Goal: Information Seeking & Learning: Learn about a topic

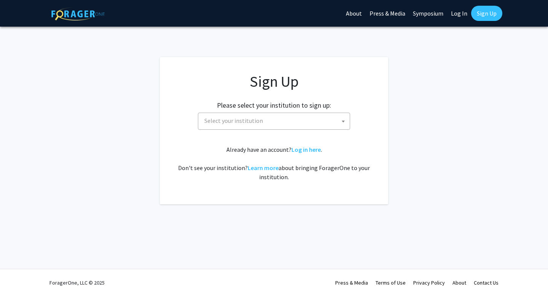
click at [314, 118] on span "Select your institution" at bounding box center [275, 121] width 148 height 16
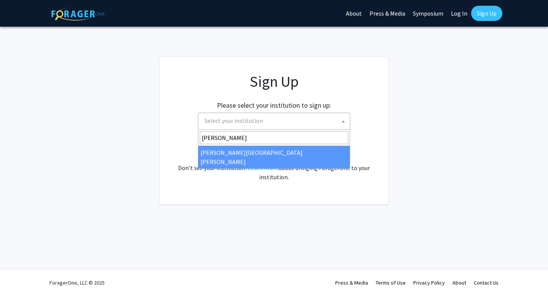
type input "john"
select select "1"
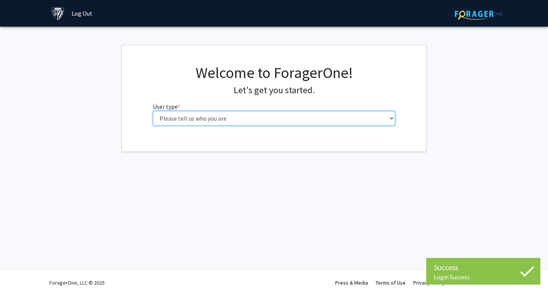
click at [300, 117] on select "Please tell us who you are Undergraduate Student Master's Student Doctoral Cand…" at bounding box center [274, 118] width 242 height 14
select select "2: masters"
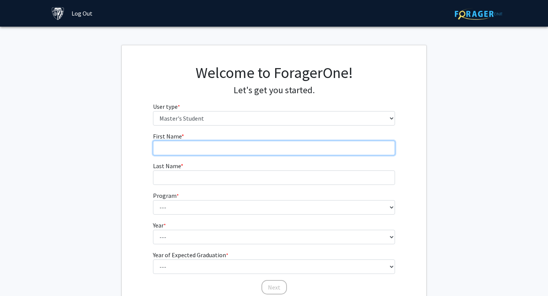
click at [317, 148] on input "First Name * required" at bounding box center [274, 148] width 242 height 14
type input "KUMAR"
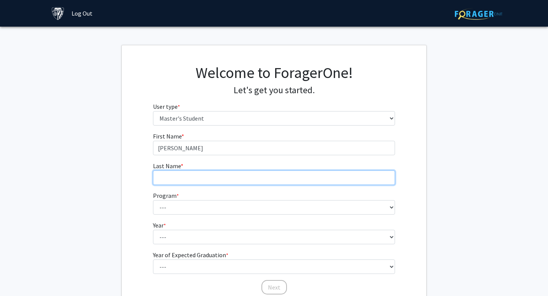
click at [304, 178] on input "Last Name * required" at bounding box center [274, 178] width 242 height 14
type input "NATRAJAN"
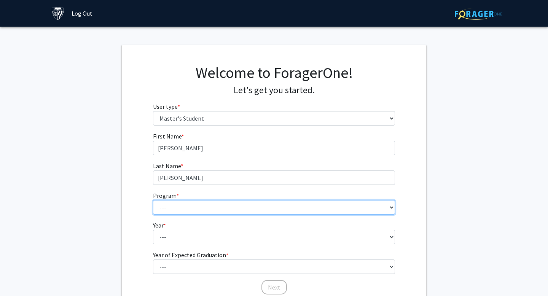
click at [287, 203] on select "--- Anatomy Education Applied and Computational Mathematics Applied Biomedical …" at bounding box center [274, 207] width 242 height 14
select select "53: 42"
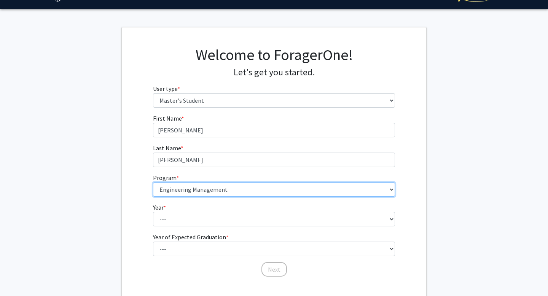
scroll to position [29, 0]
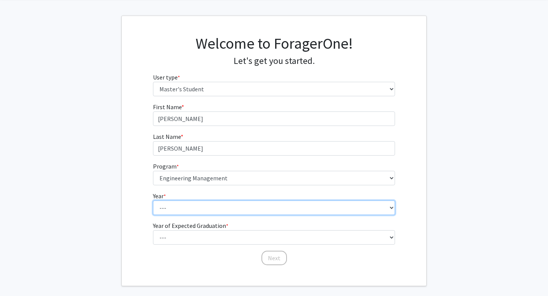
click at [193, 203] on select "--- First Year Second Year" at bounding box center [274, 208] width 242 height 14
select select "1: first_year"
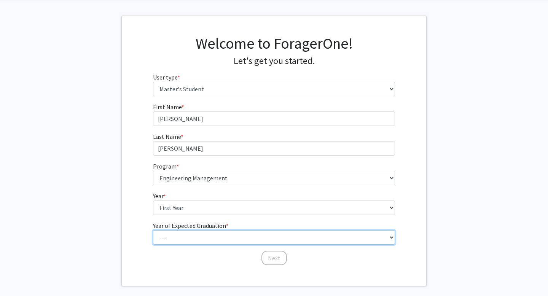
click at [200, 233] on select "--- 2025 2026 2027 2028 2029 2030 2031 2032 2033 2034" at bounding box center [274, 237] width 242 height 14
select select "2: 2026"
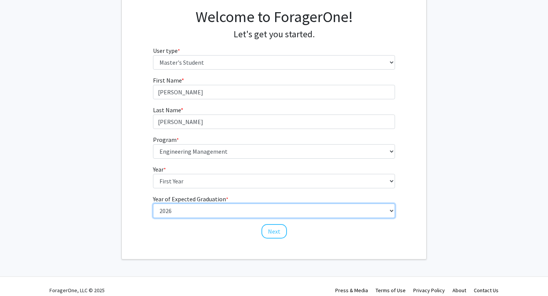
scroll to position [64, 0]
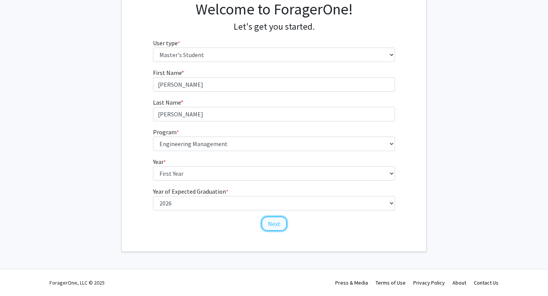
click at [274, 222] on button "Next" at bounding box center [275, 224] width 26 height 14
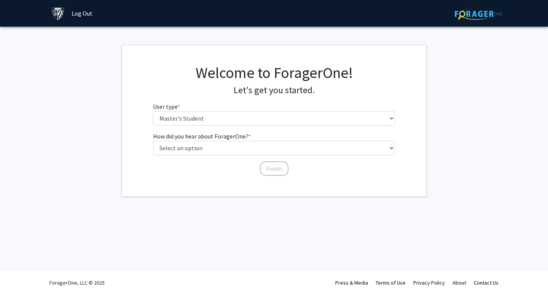
scroll to position [0, 0]
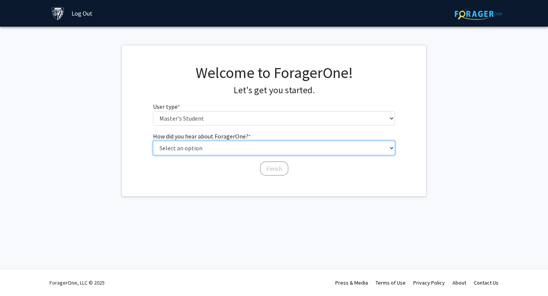
click at [314, 148] on select "Select an option Peer/student recommendation Faculty/staff recommendation Unive…" at bounding box center [274, 148] width 242 height 14
select select "3: university_website"
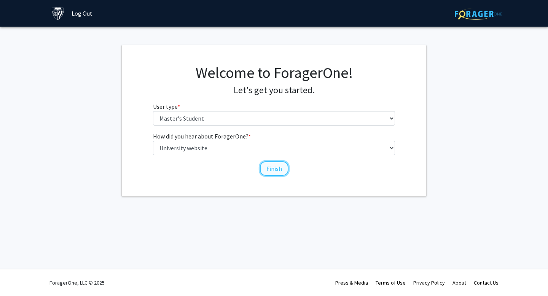
click at [272, 167] on button "Finish" at bounding box center [274, 168] width 29 height 14
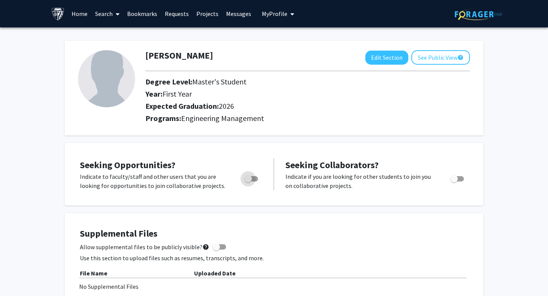
click at [255, 180] on span "Toggle" at bounding box center [251, 178] width 14 height 5
click at [248, 182] on input "Are you actively seeking opportunities?" at bounding box center [248, 182] width 0 height 0
checkbox input "true"
click at [463, 180] on span "Toggle" at bounding box center [457, 178] width 14 height 5
click at [454, 182] on input "Would you like to receive other student requests to work with you?" at bounding box center [454, 182] width 0 height 0
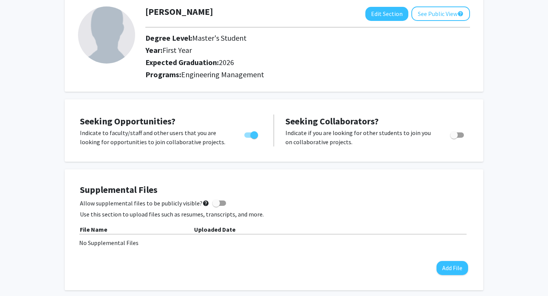
scroll to position [44, 0]
click at [465, 136] on div "Toggle" at bounding box center [457, 133] width 21 height 11
click at [462, 134] on span "Toggle" at bounding box center [457, 134] width 14 height 5
click at [454, 137] on input "Would you like to receive other student requests to work with you?" at bounding box center [454, 137] width 0 height 0
checkbox input "true"
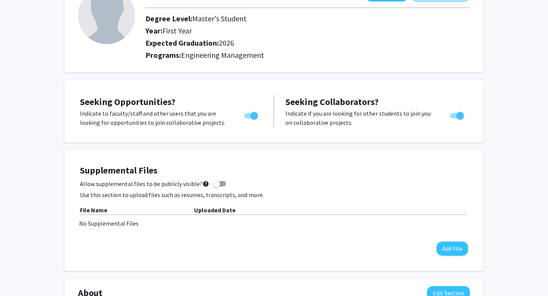
scroll to position [64, 0]
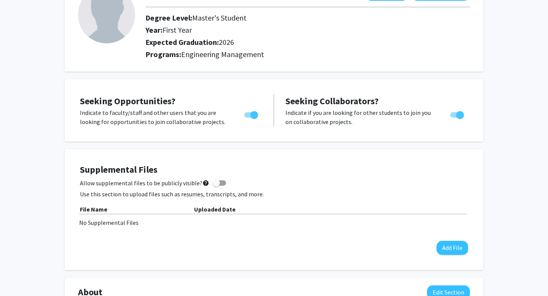
click at [215, 183] on span at bounding box center [216, 183] width 8 height 8
click at [216, 186] on input "Allow supplemental files to be publicly visible? help" at bounding box center [216, 186] width 0 height 0
checkbox input "true"
click at [462, 248] on button "Add File" at bounding box center [453, 248] width 32 height 14
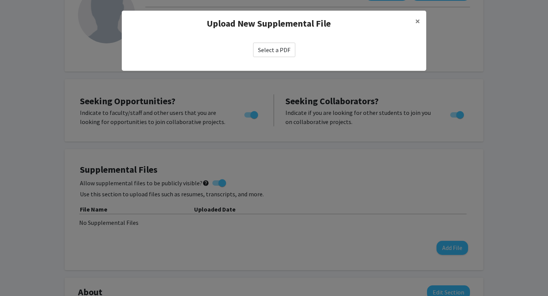
click at [265, 49] on label "Select a PDF" at bounding box center [274, 50] width 42 height 14
click at [0, 0] on input "Select a PDF" at bounding box center [0, 0] width 0 height 0
click at [418, 22] on span "×" at bounding box center [417, 21] width 5 height 12
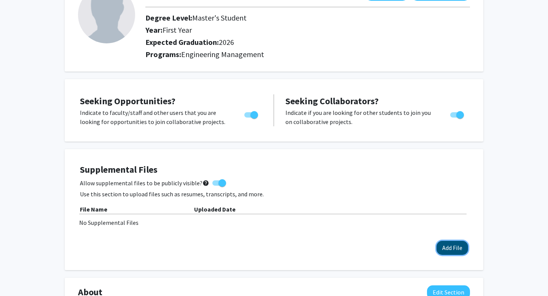
click at [451, 251] on button "Add File" at bounding box center [453, 248] width 32 height 14
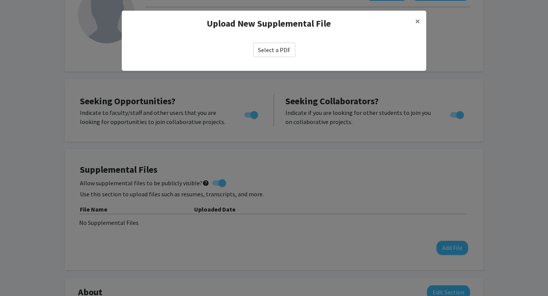
click at [266, 48] on label "Select a PDF" at bounding box center [274, 50] width 42 height 14
click at [0, 0] on input "Select a PDF" at bounding box center [0, 0] width 0 height 0
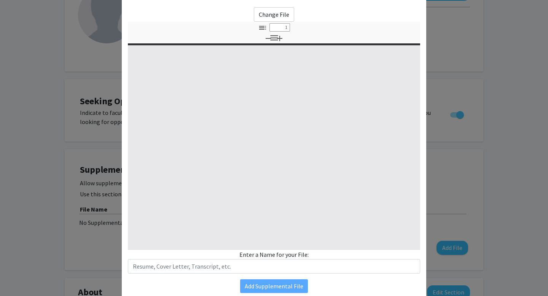
select select "custom"
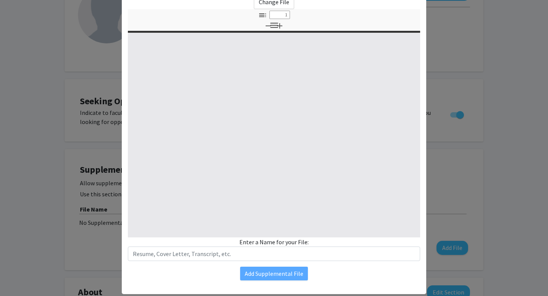
type input "0"
select select "custom"
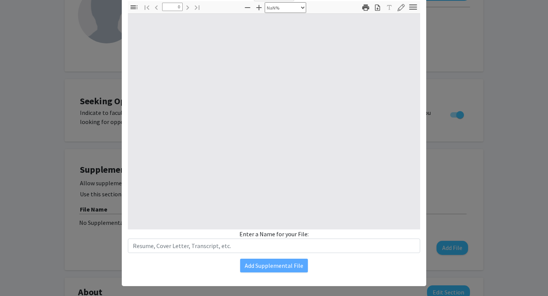
type input "1"
select select "auto"
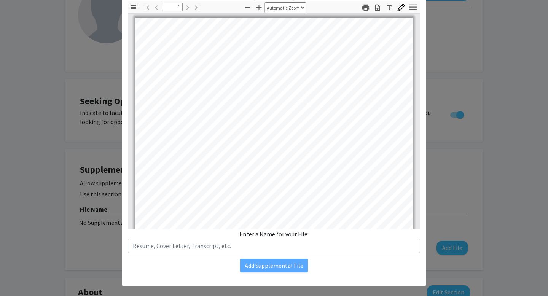
scroll to position [44, 0]
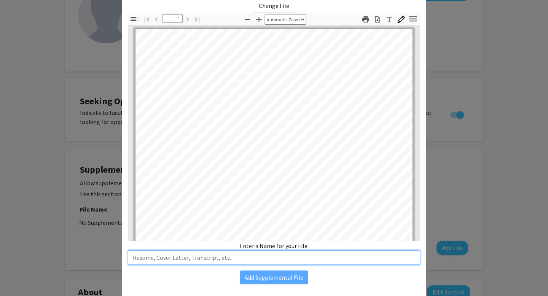
click at [241, 253] on input "text" at bounding box center [274, 257] width 292 height 14
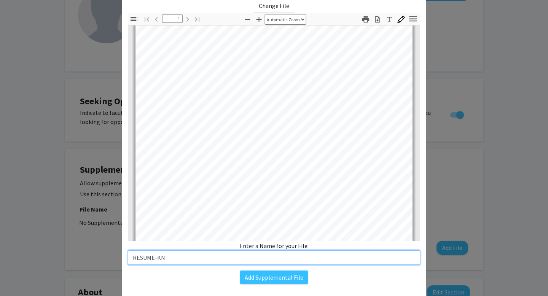
scroll to position [103, 0]
type input "RESUME-KN"
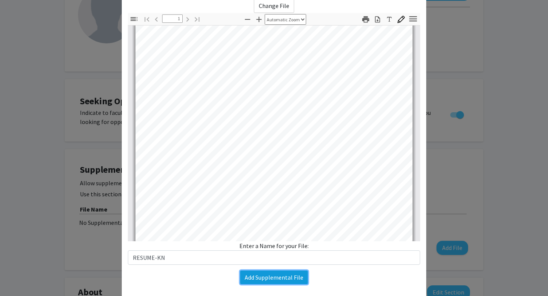
click at [281, 281] on button "Add Supplemental File" at bounding box center [274, 278] width 68 height 14
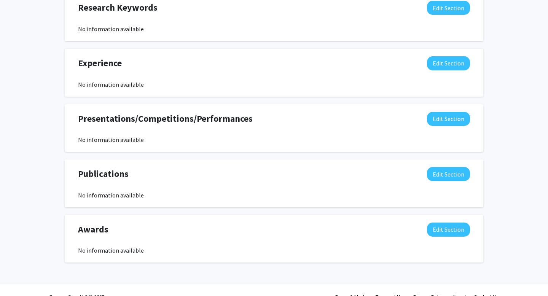
scroll to position [421, 0]
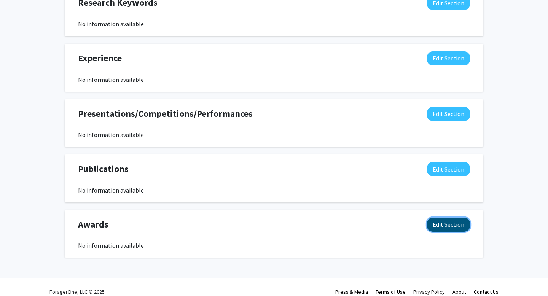
click at [451, 228] on button "Edit Section" at bounding box center [448, 225] width 43 height 14
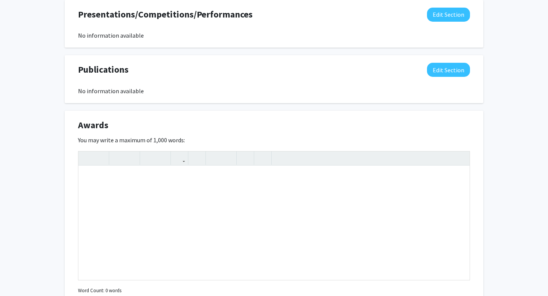
scroll to position [520, 0]
click at [309, 183] on div "Note to users with screen readers: Please deactivate our accessibility plugin f…" at bounding box center [273, 223] width 391 height 114
click at [459, 157] on div "Insert link Remove link" at bounding box center [274, 216] width 392 height 129
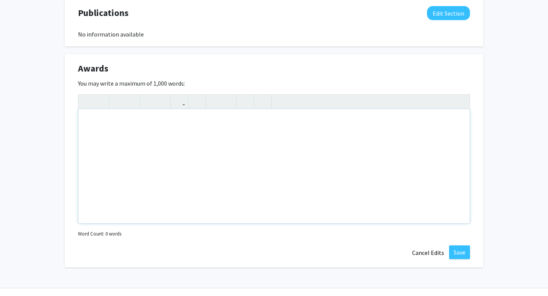
scroll to position [590, 0]
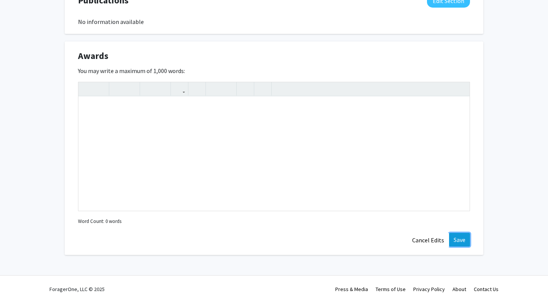
click at [465, 241] on button "Save" at bounding box center [459, 240] width 21 height 14
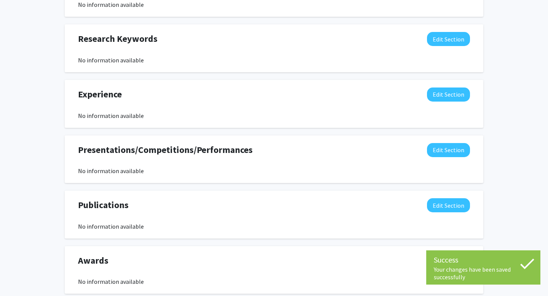
scroll to position [370, 0]
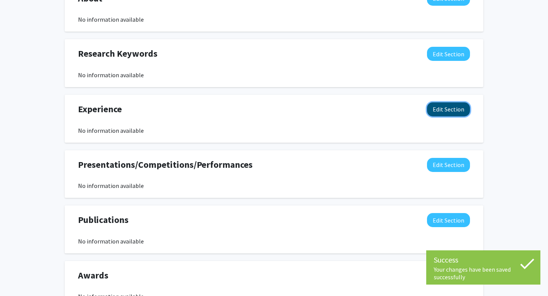
click at [443, 113] on button "Edit Section" at bounding box center [448, 109] width 43 height 14
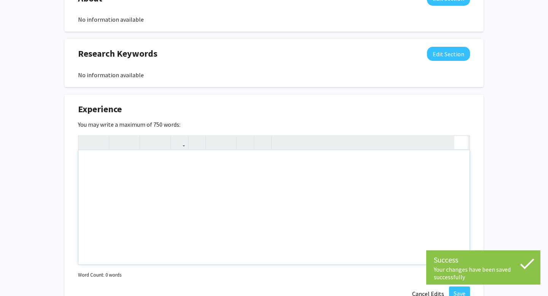
click at [460, 142] on div "Insert link Remove link" at bounding box center [274, 200] width 392 height 129
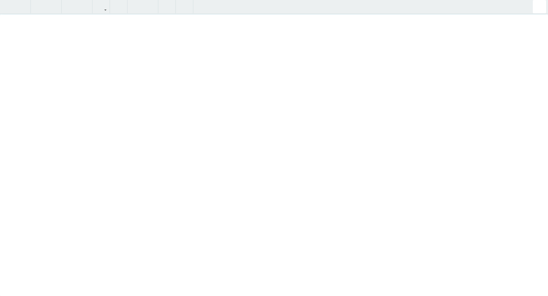
click at [533, 10] on div "KUMAR NATRAJAN Edit Section See Public View help Degree Level: Master's Student…" at bounding box center [274, 7] width 548 height 700
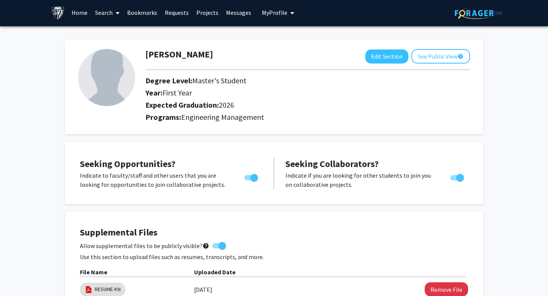
scroll to position [0, 0]
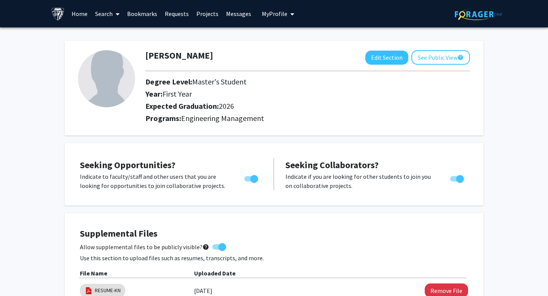
click at [114, 13] on span at bounding box center [116, 14] width 7 height 27
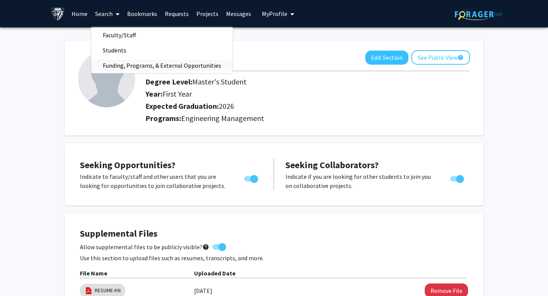
click at [118, 65] on span "Funding, Programs, & External Opportunities" at bounding box center [161, 65] width 141 height 15
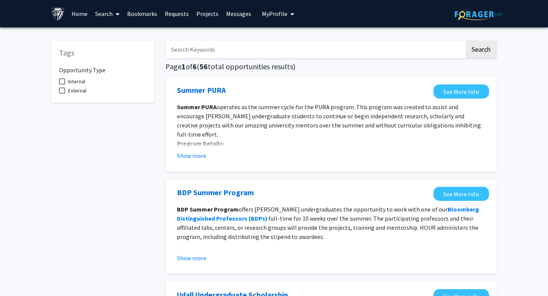
click at [65, 81] on span at bounding box center [62, 81] width 6 height 6
click at [62, 85] on input "Internal" at bounding box center [62, 85] width 0 height 0
checkbox input "true"
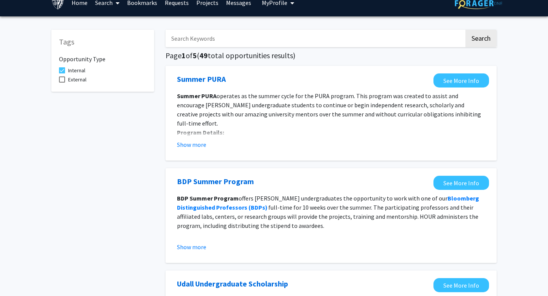
scroll to position [15, 0]
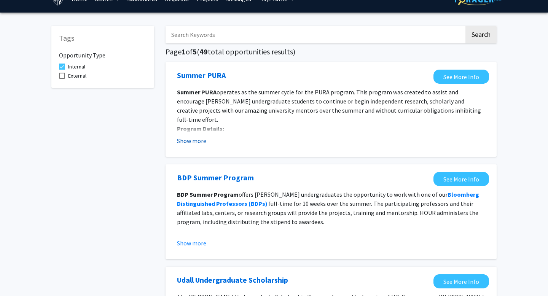
click at [197, 140] on button "Show more" at bounding box center [191, 140] width 29 height 9
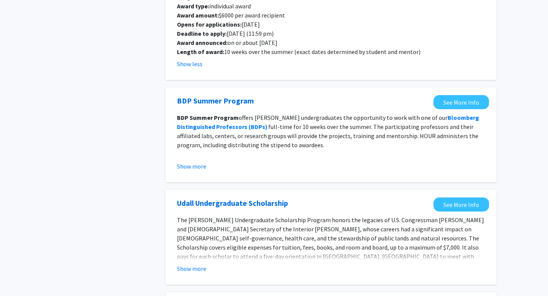
scroll to position [242, 0]
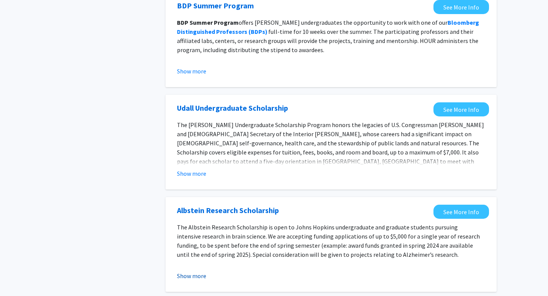
click at [194, 271] on button "Show more" at bounding box center [191, 275] width 29 height 9
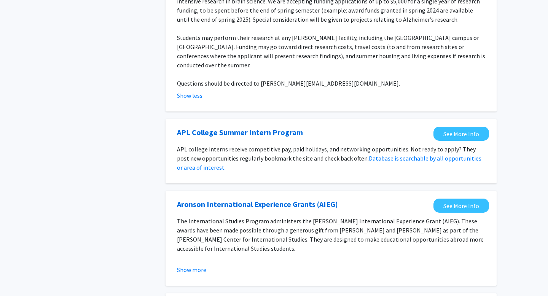
scroll to position [479, 0]
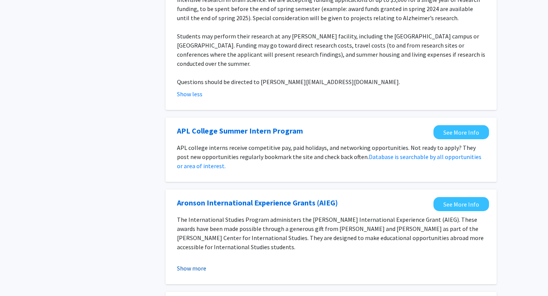
click at [203, 264] on button "Show more" at bounding box center [191, 268] width 29 height 9
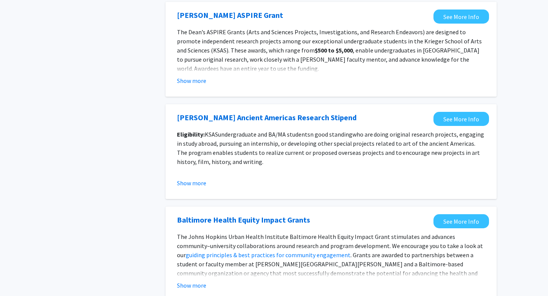
scroll to position [910, 0]
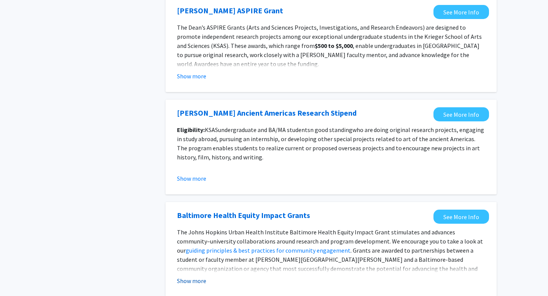
click at [199, 276] on button "Show more" at bounding box center [191, 280] width 29 height 9
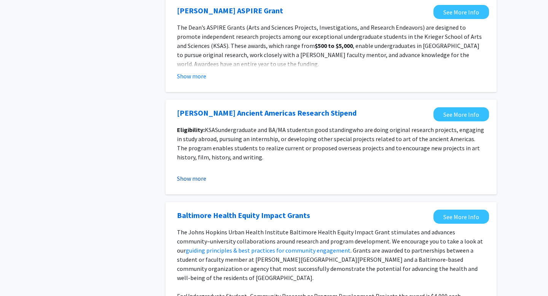
click at [203, 174] on button "Show more" at bounding box center [191, 178] width 29 height 9
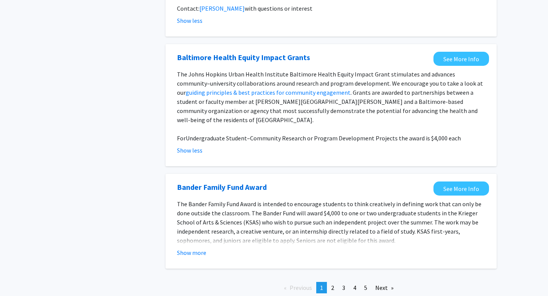
scroll to position [1078, 0]
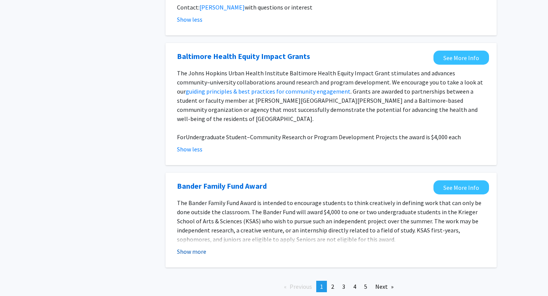
click at [196, 247] on button "Show more" at bounding box center [191, 251] width 29 height 9
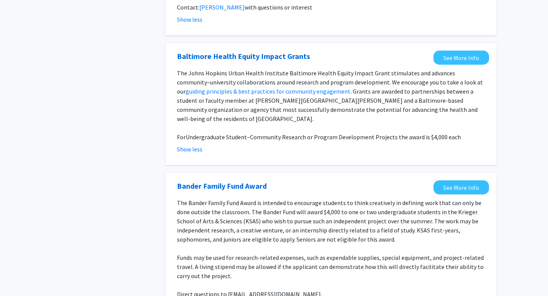
scroll to position [1139, 0]
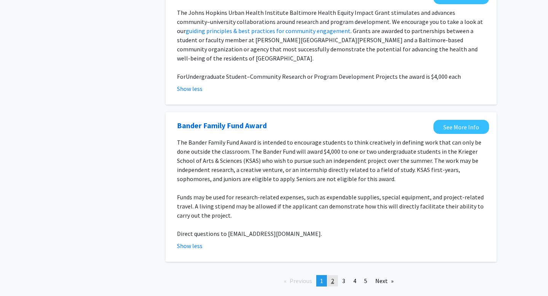
click at [333, 277] on span "2" at bounding box center [332, 281] width 3 height 8
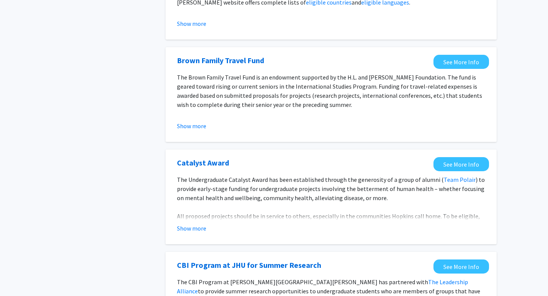
scroll to position [133, 0]
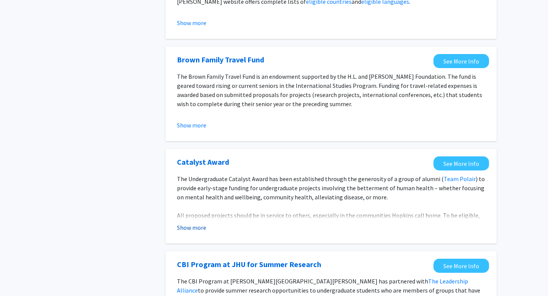
click at [194, 227] on button "Show more" at bounding box center [191, 227] width 29 height 9
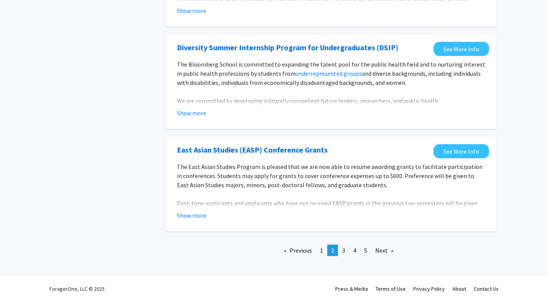
scroll to position [986, 0]
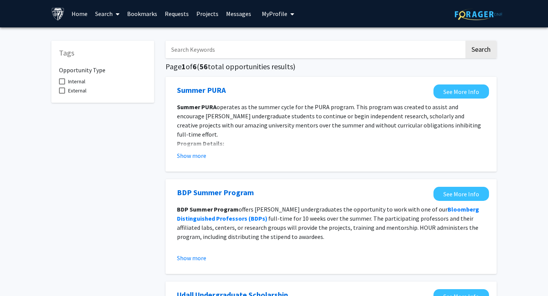
click at [65, 93] on span at bounding box center [62, 91] width 6 height 6
click at [62, 94] on input "External" at bounding box center [62, 94] width 0 height 0
checkbox input "true"
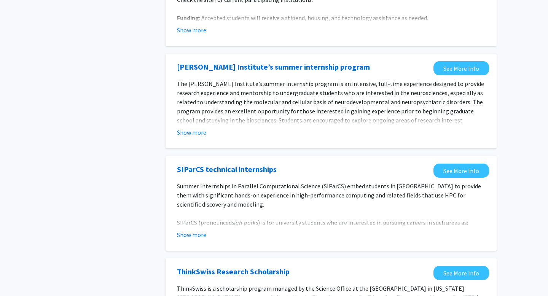
scroll to position [145, 0]
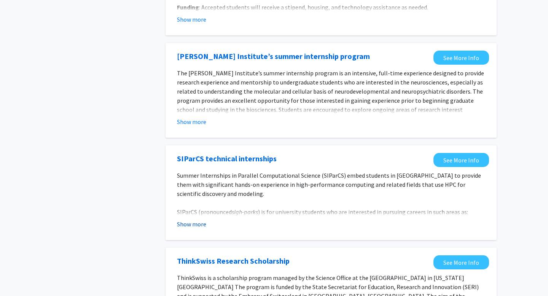
click at [191, 223] on button "Show more" at bounding box center [191, 224] width 29 height 9
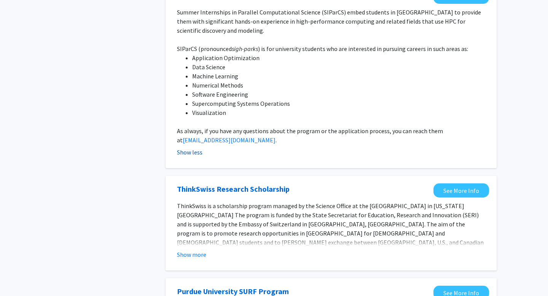
scroll to position [312, 0]
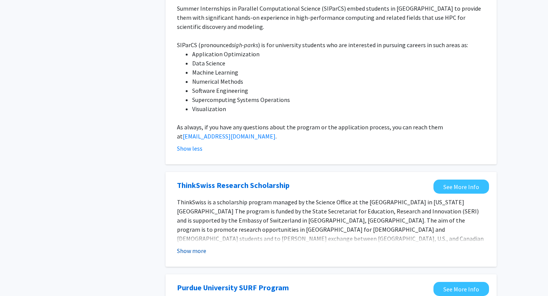
click at [195, 250] on button "Show more" at bounding box center [191, 250] width 29 height 9
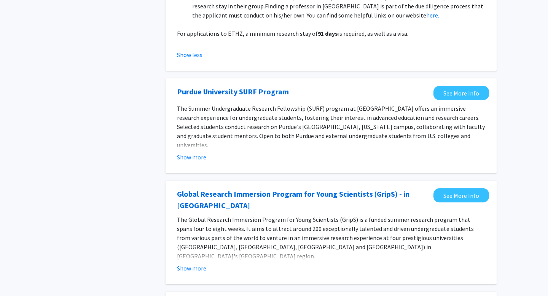
scroll to position [627, 0]
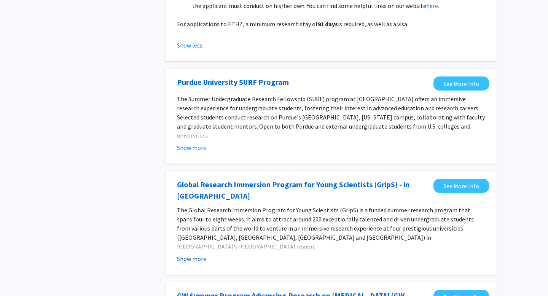
click at [191, 254] on button "Show more" at bounding box center [191, 258] width 29 height 9
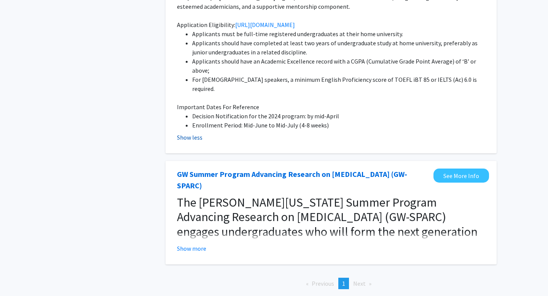
scroll to position [914, 0]
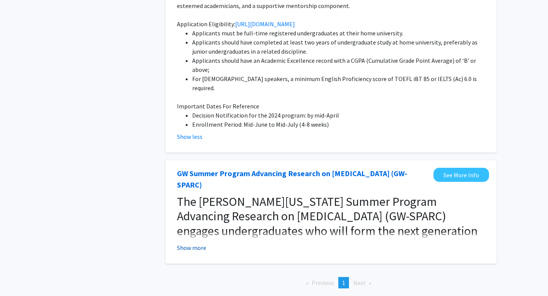
click at [189, 243] on button "Show more" at bounding box center [191, 247] width 29 height 9
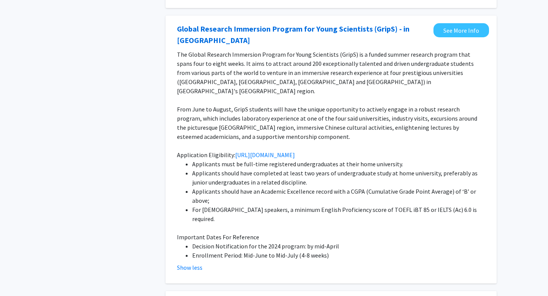
scroll to position [778, 0]
